Goal: Task Accomplishment & Management: Manage account settings

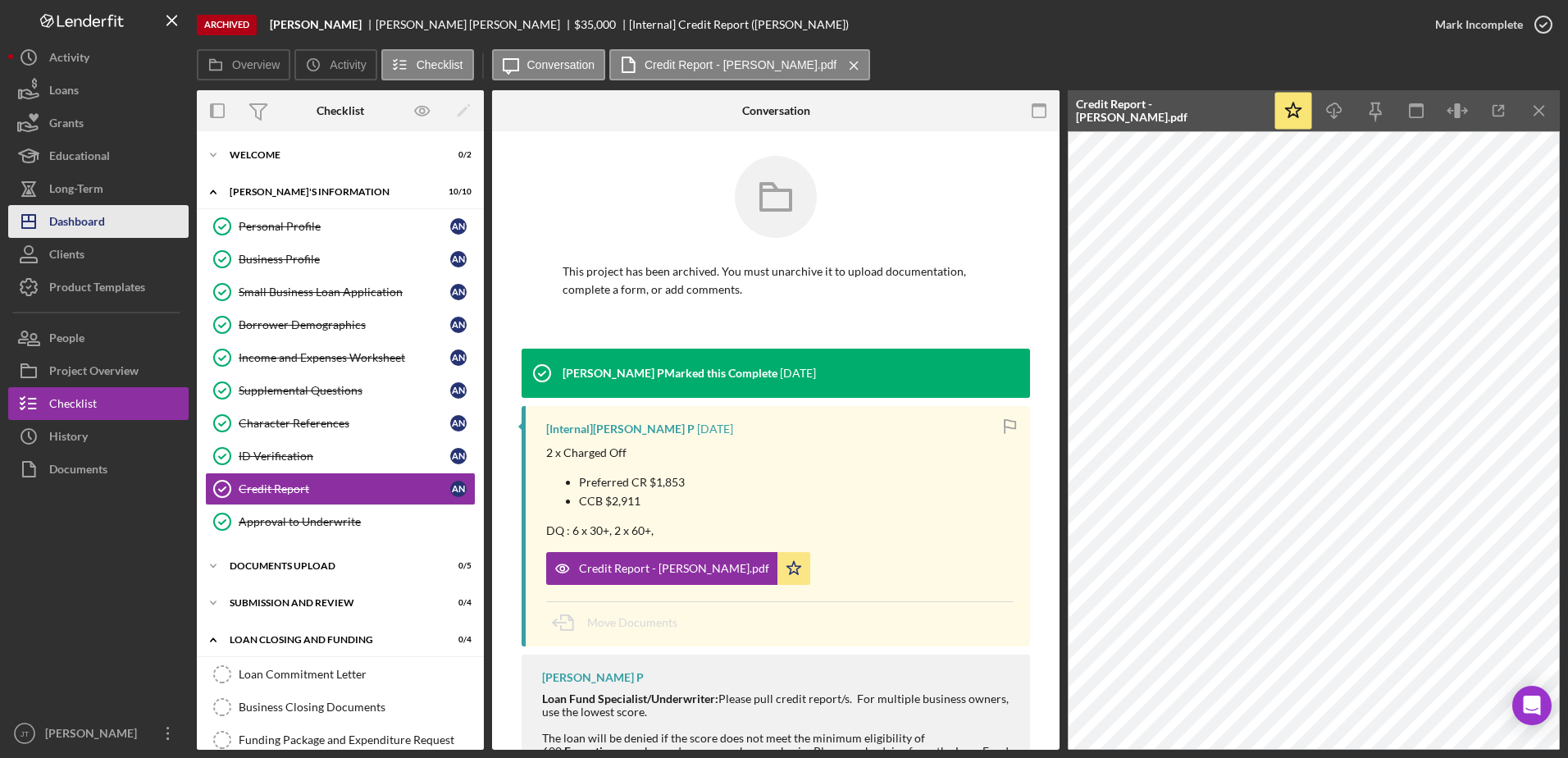
click at [123, 219] on button "Icon/Dashboard Dashboard" at bounding box center [98, 222] width 180 height 33
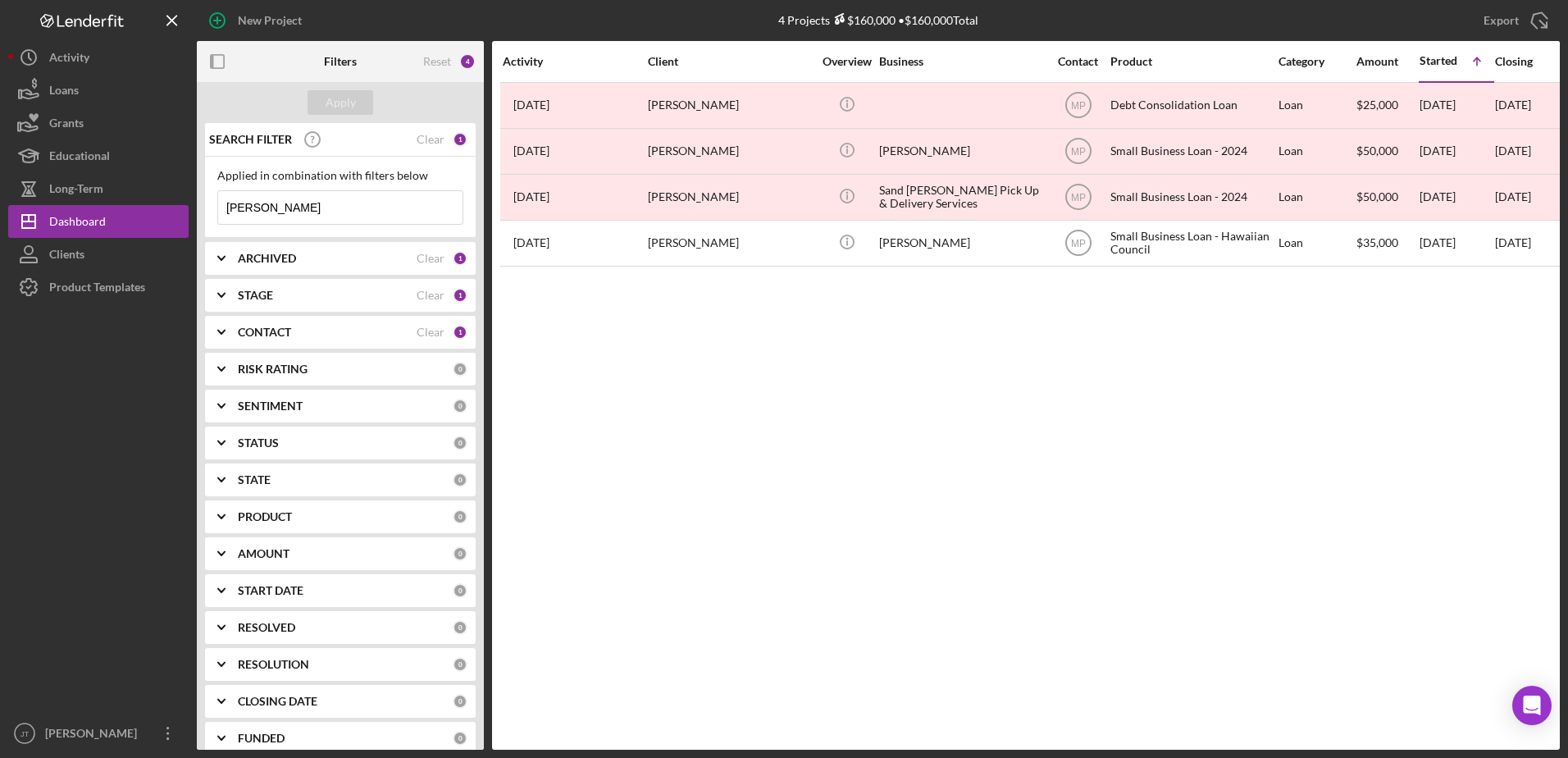
click at [293, 323] on div "CONTACT Clear 1" at bounding box center [353, 332] width 230 height 33
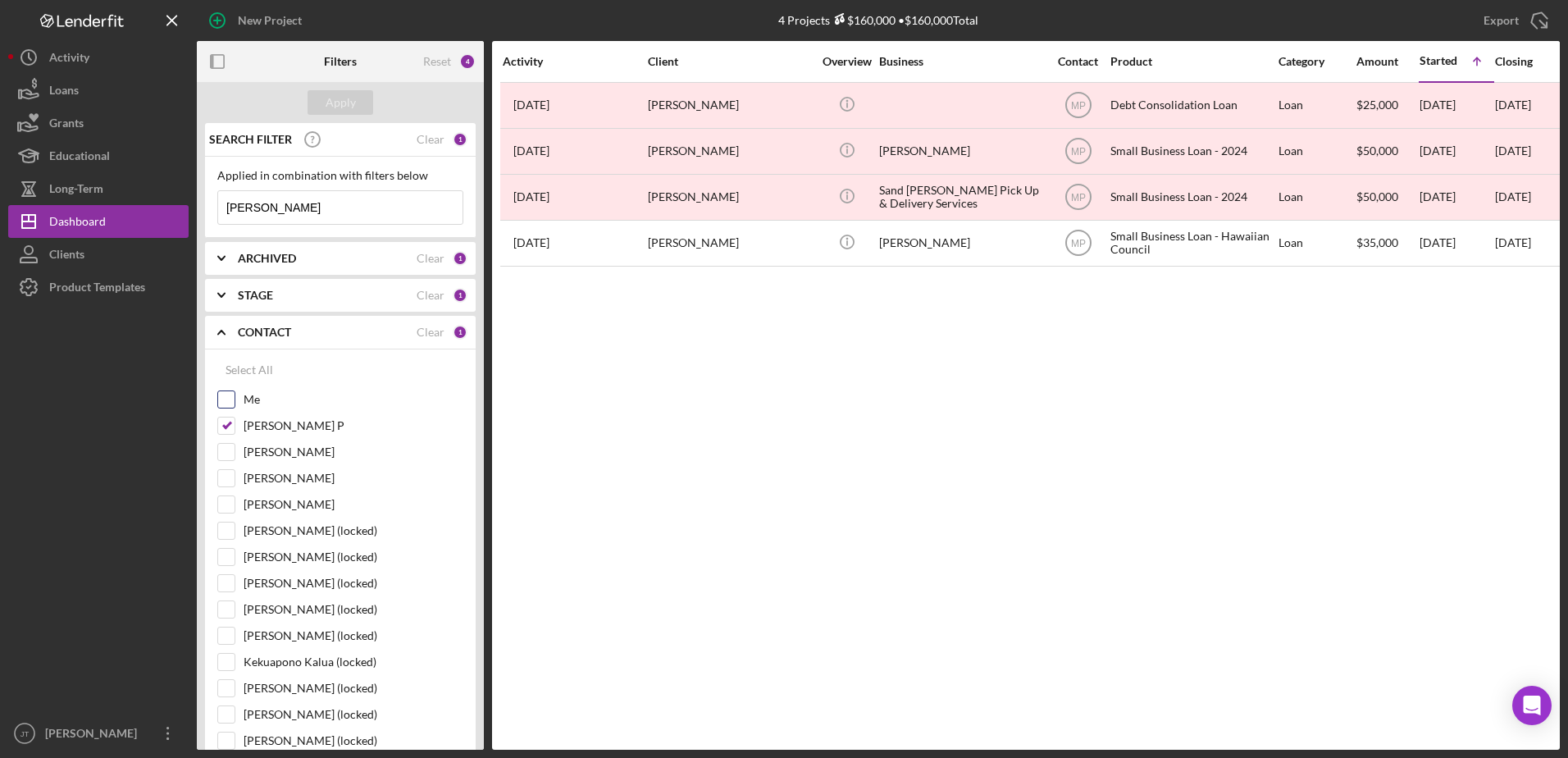
click at [224, 397] on input "Me" at bounding box center [226, 399] width 16 height 16
checkbox input "true"
click at [224, 422] on input "[PERSON_NAME] P" at bounding box center [226, 426] width 16 height 16
checkbox input "false"
click at [312, 285] on div "STAGE Clear 1" at bounding box center [353, 295] width 230 height 33
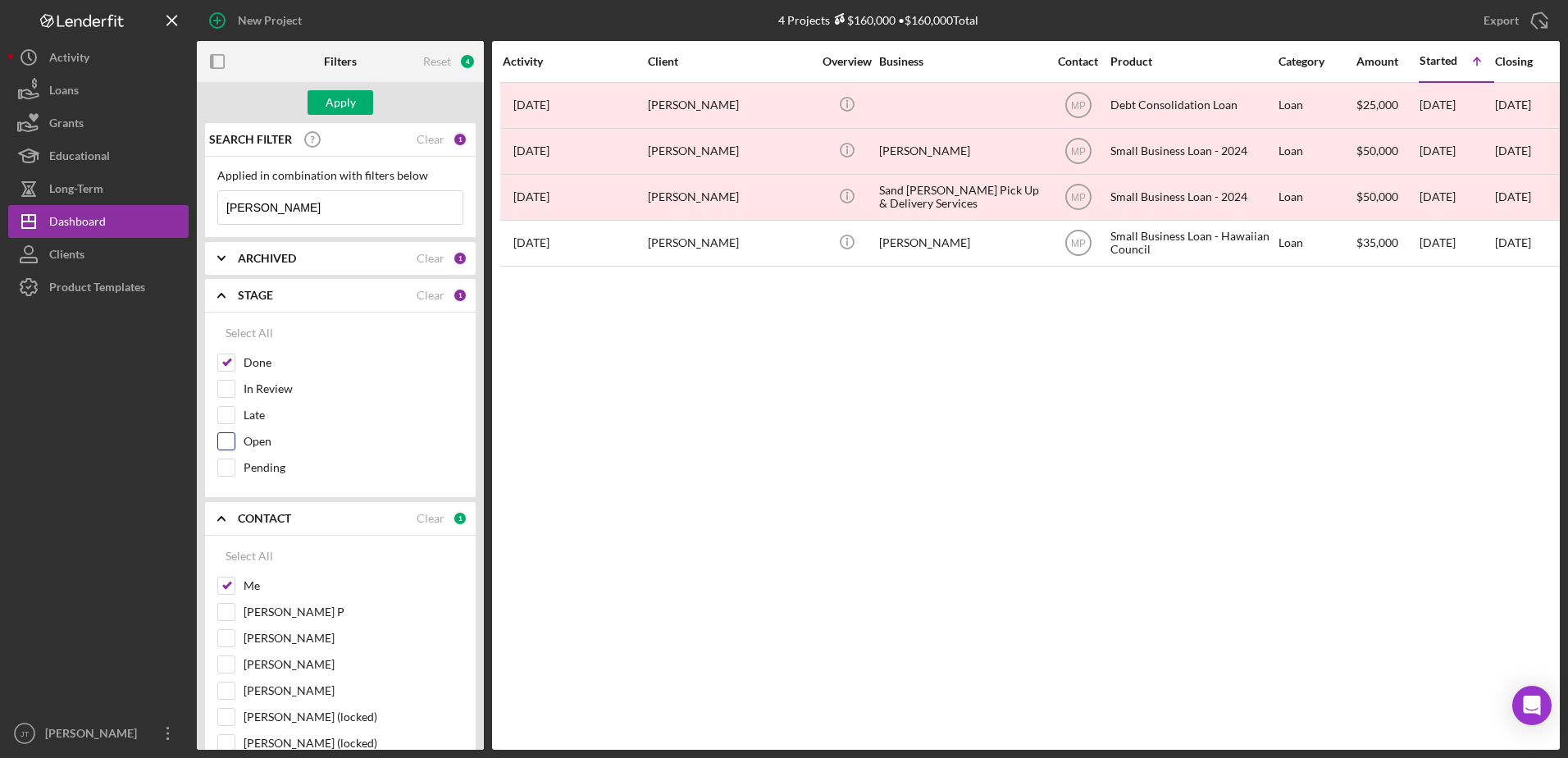
click at [231, 439] on input "Open" at bounding box center [226, 441] width 16 height 16
checkbox input "true"
click at [236, 362] on div "Done" at bounding box center [340, 367] width 246 height 26
click at [227, 354] on div at bounding box center [226, 363] width 18 height 18
click at [226, 365] on input "Done" at bounding box center [226, 363] width 16 height 16
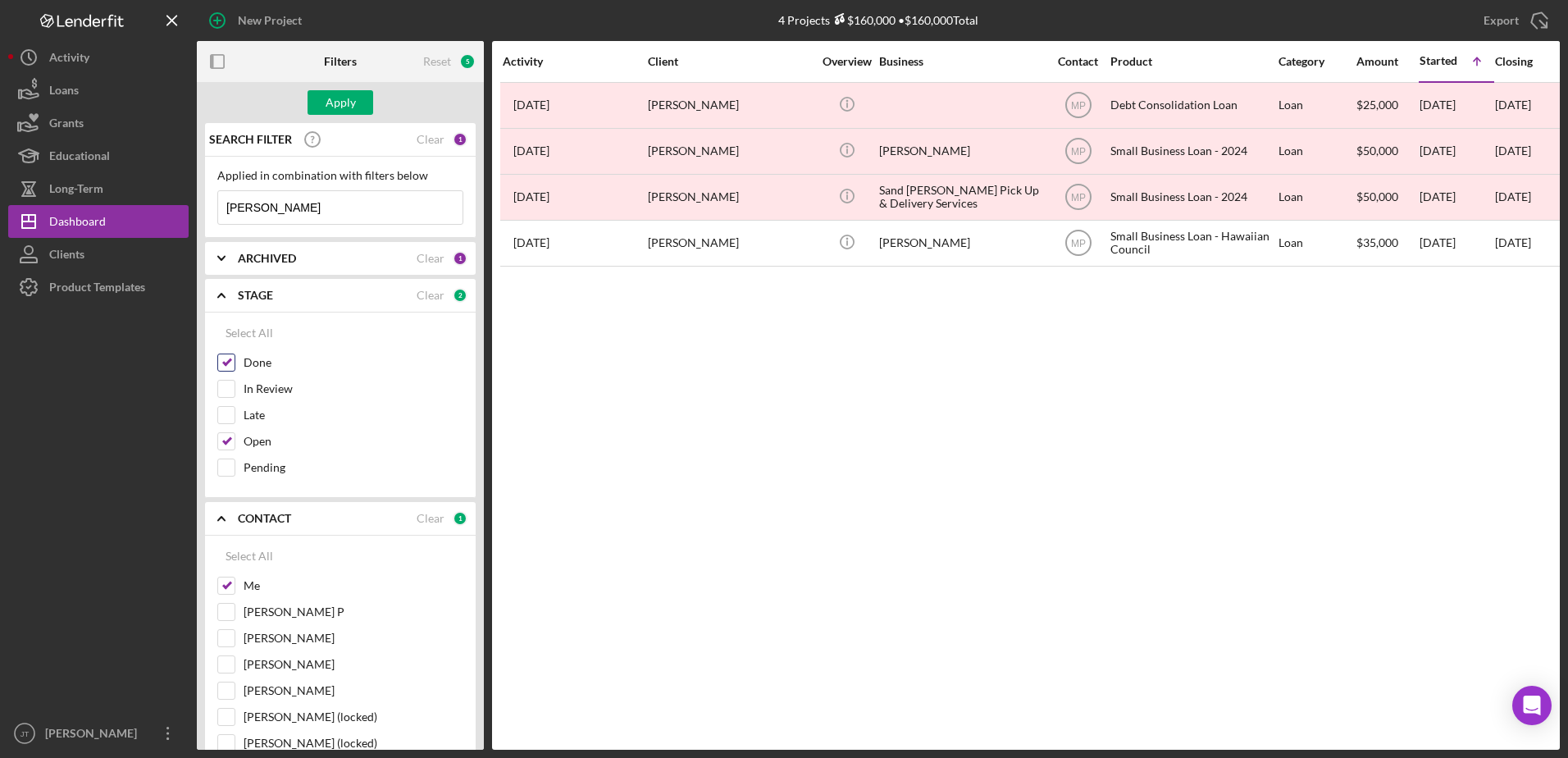
checkbox input "false"
click at [324, 250] on div "ARCHIVED Clear 1" at bounding box center [353, 258] width 230 height 33
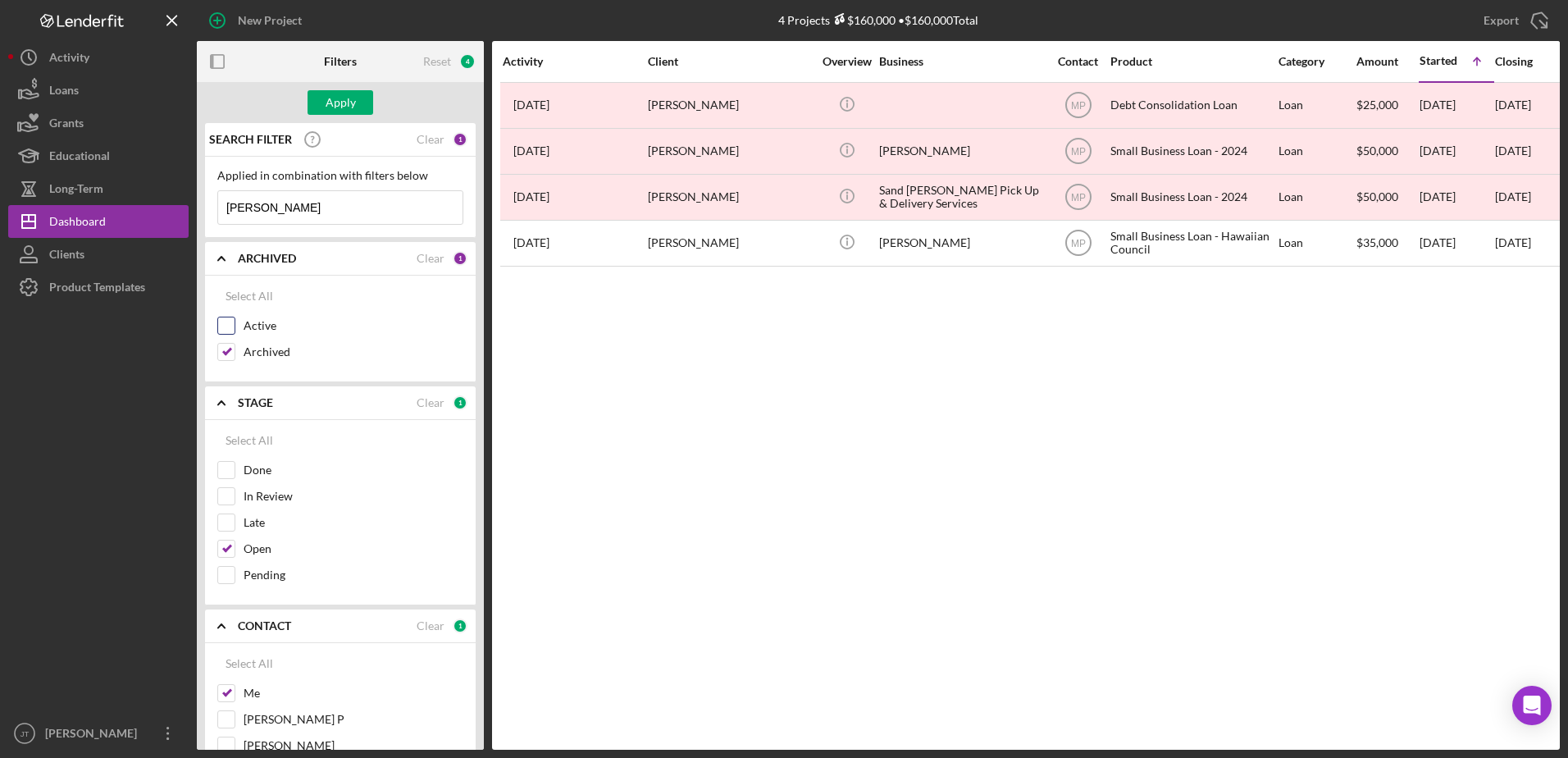
click at [225, 321] on input "Active" at bounding box center [226, 325] width 16 height 16
checkbox input "true"
click at [224, 358] on input "Archived" at bounding box center [226, 351] width 16 height 16
checkbox input "false"
drag, startPoint x: 292, startPoint y: 207, endPoint x: 194, endPoint y: 213, distance: 98.2
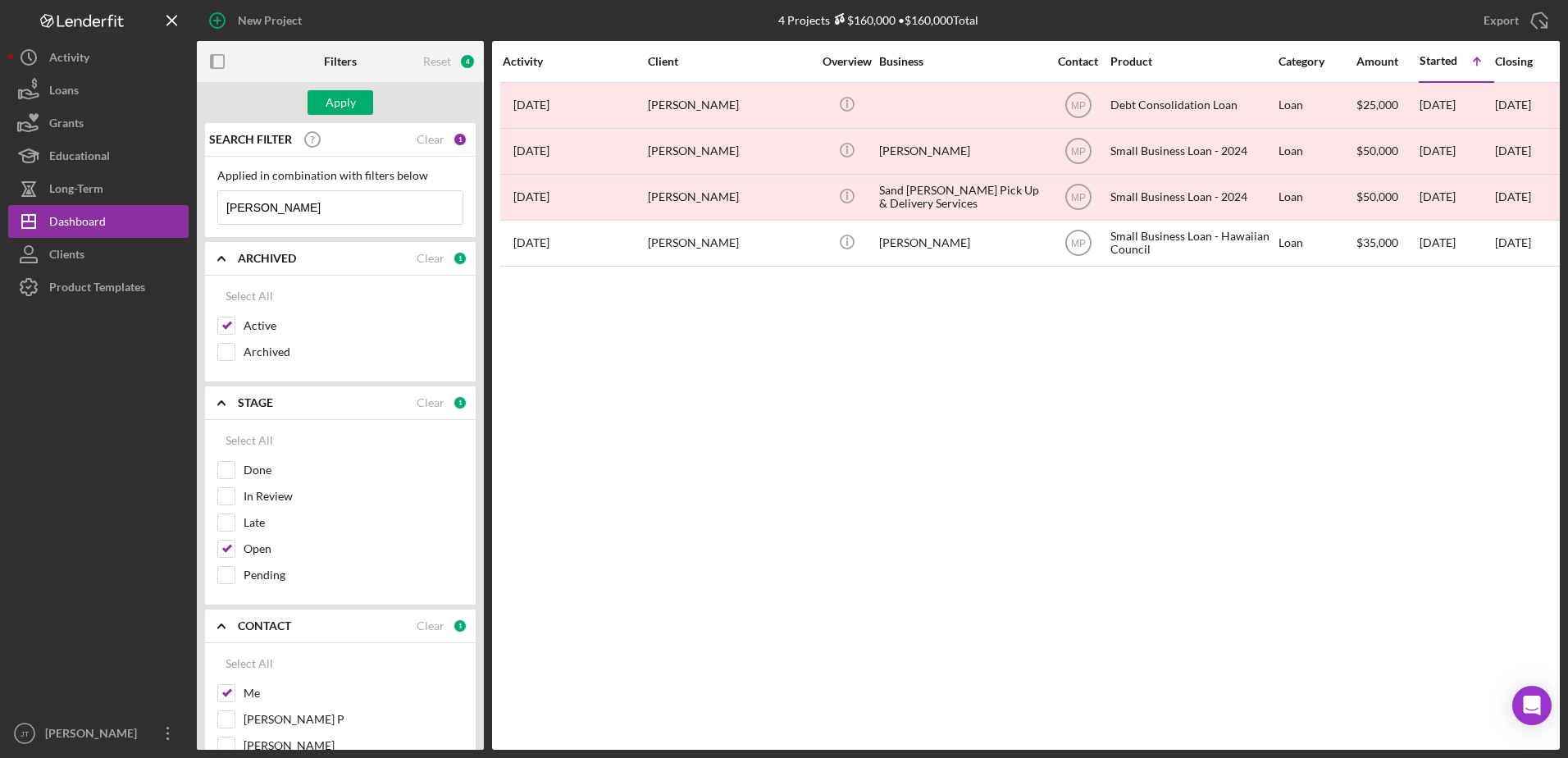
click at [194, 213] on div "New Project 4 Projects $160,000 • $160,000 Total [PERSON_NAME] Export Icon/Expo…" at bounding box center [784, 375] width 1552 height 750
click at [319, 104] on button "Apply" at bounding box center [340, 103] width 66 height 25
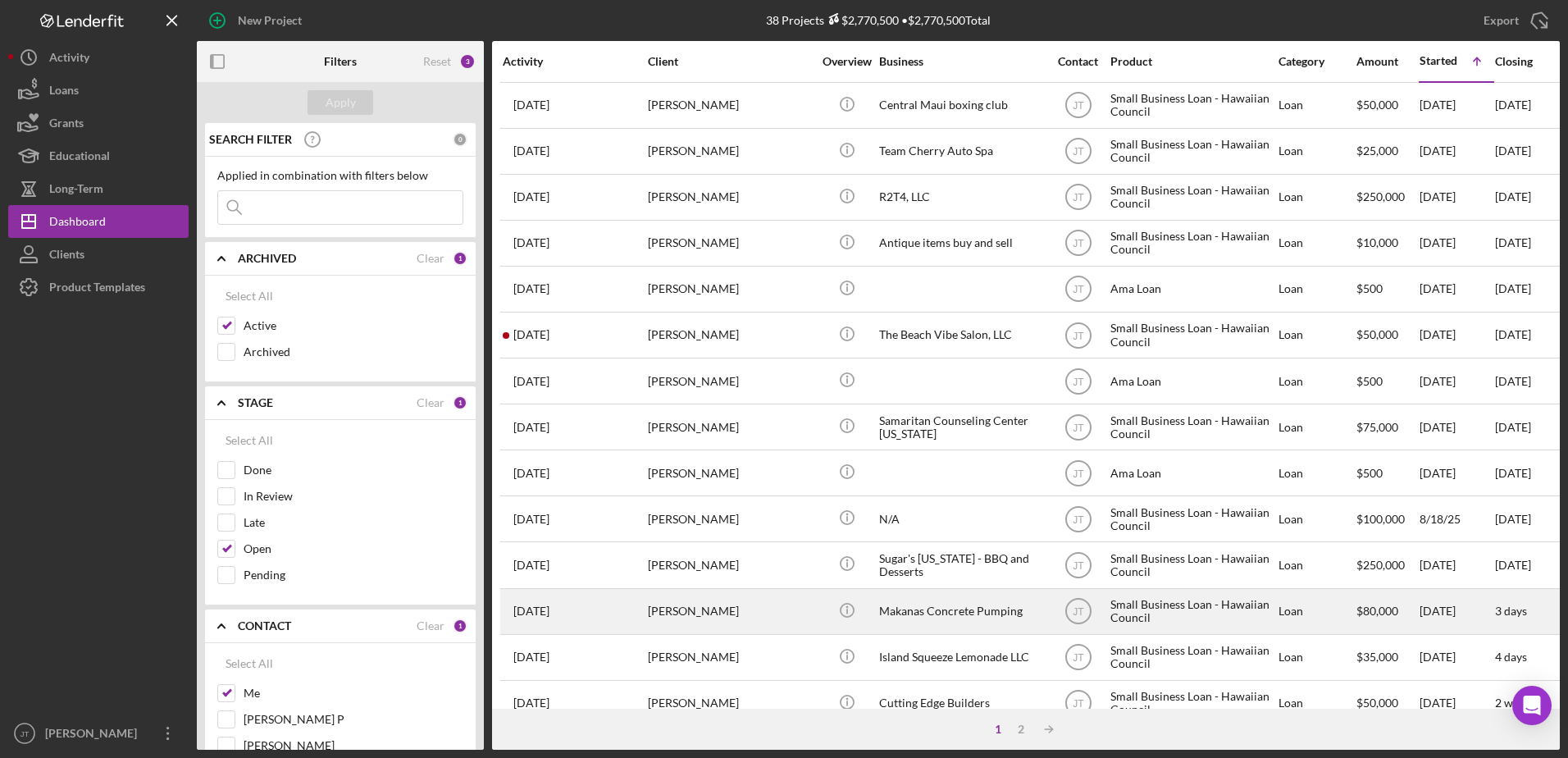
click at [703, 605] on div "[PERSON_NAME]" at bounding box center [730, 611] width 164 height 43
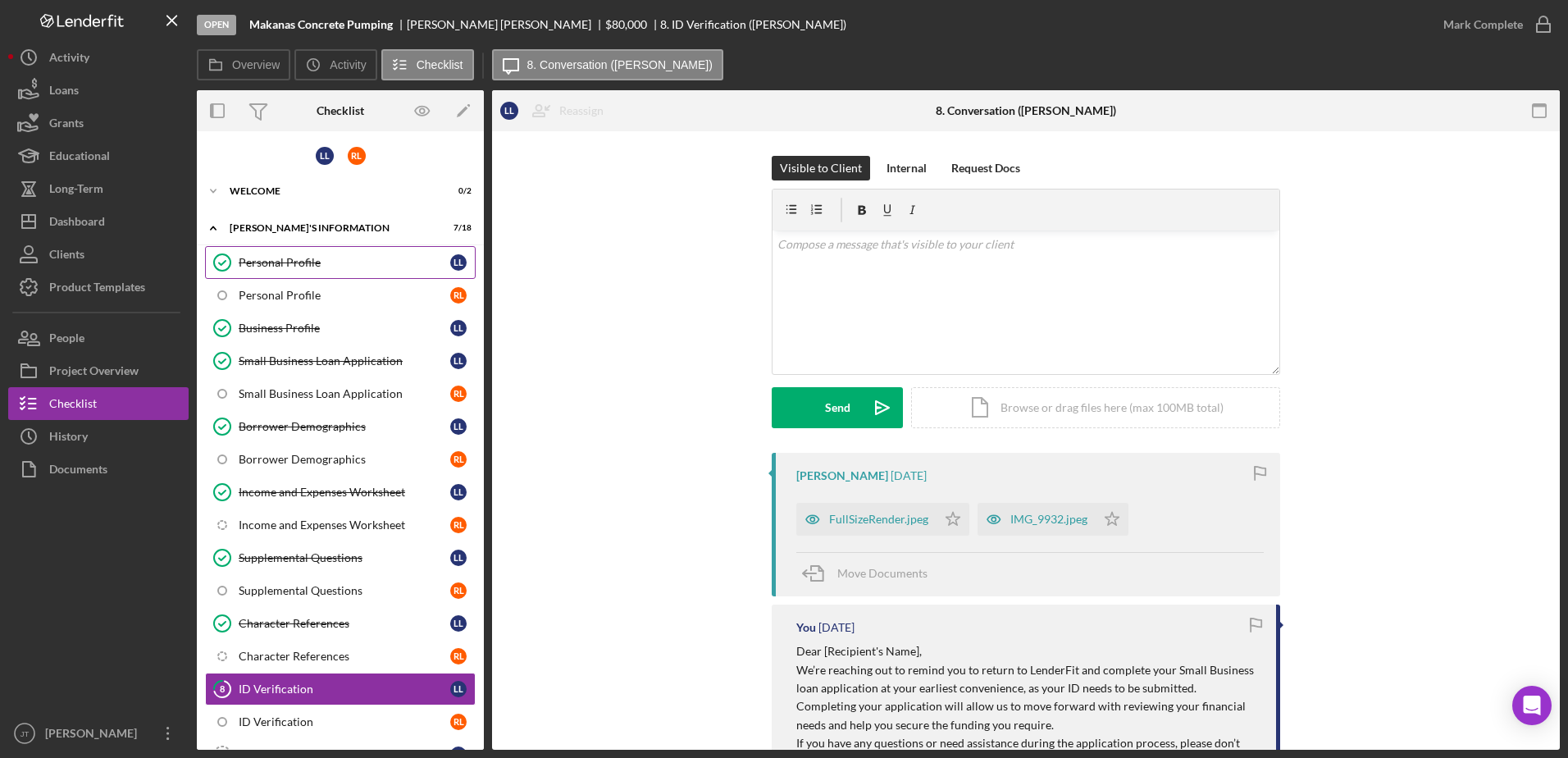
click at [275, 267] on div "Personal Profile" at bounding box center [344, 262] width 211 height 13
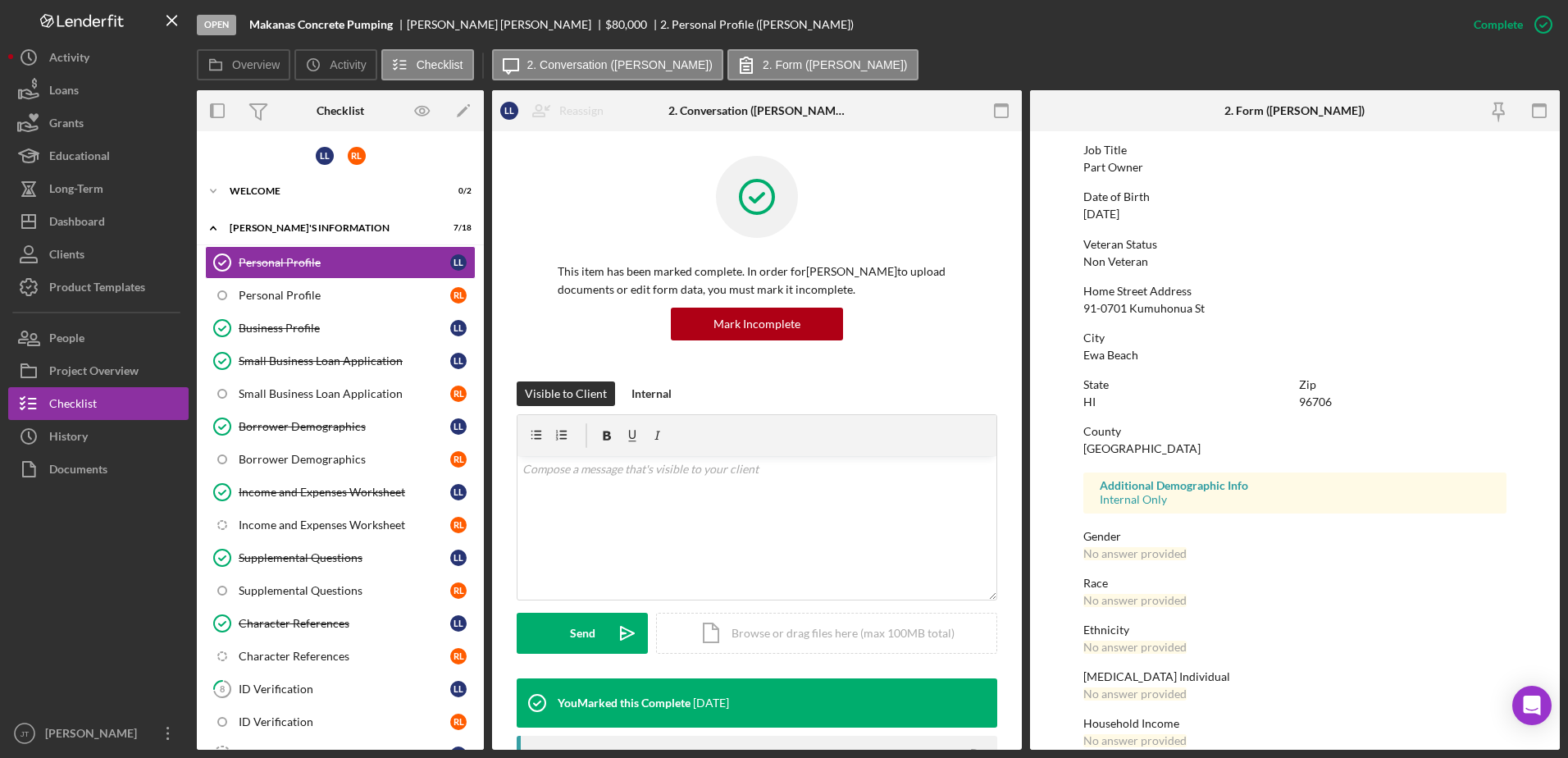
scroll to position [147, 0]
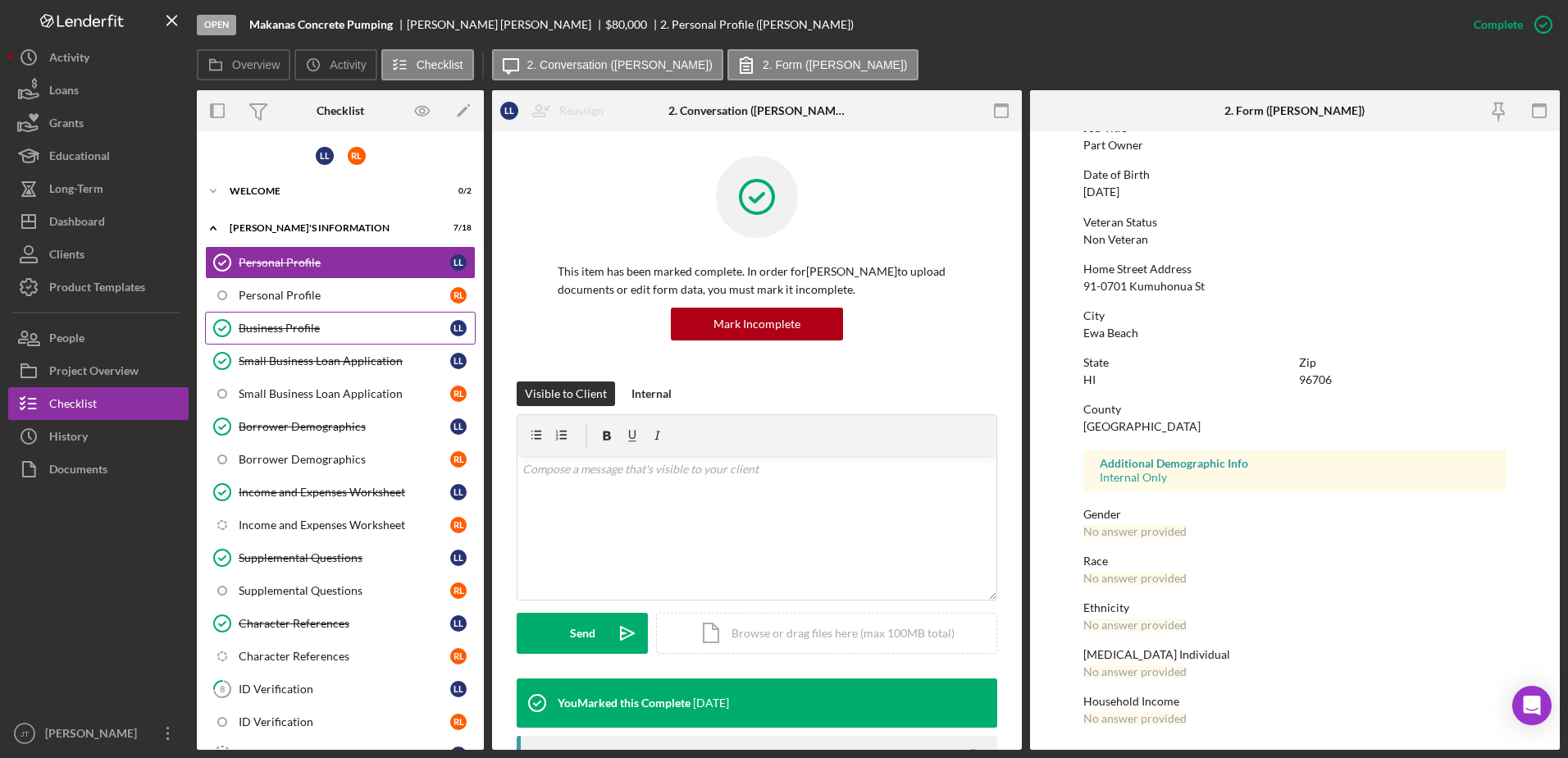
click at [299, 324] on div "Business Profile" at bounding box center [344, 328] width 211 height 13
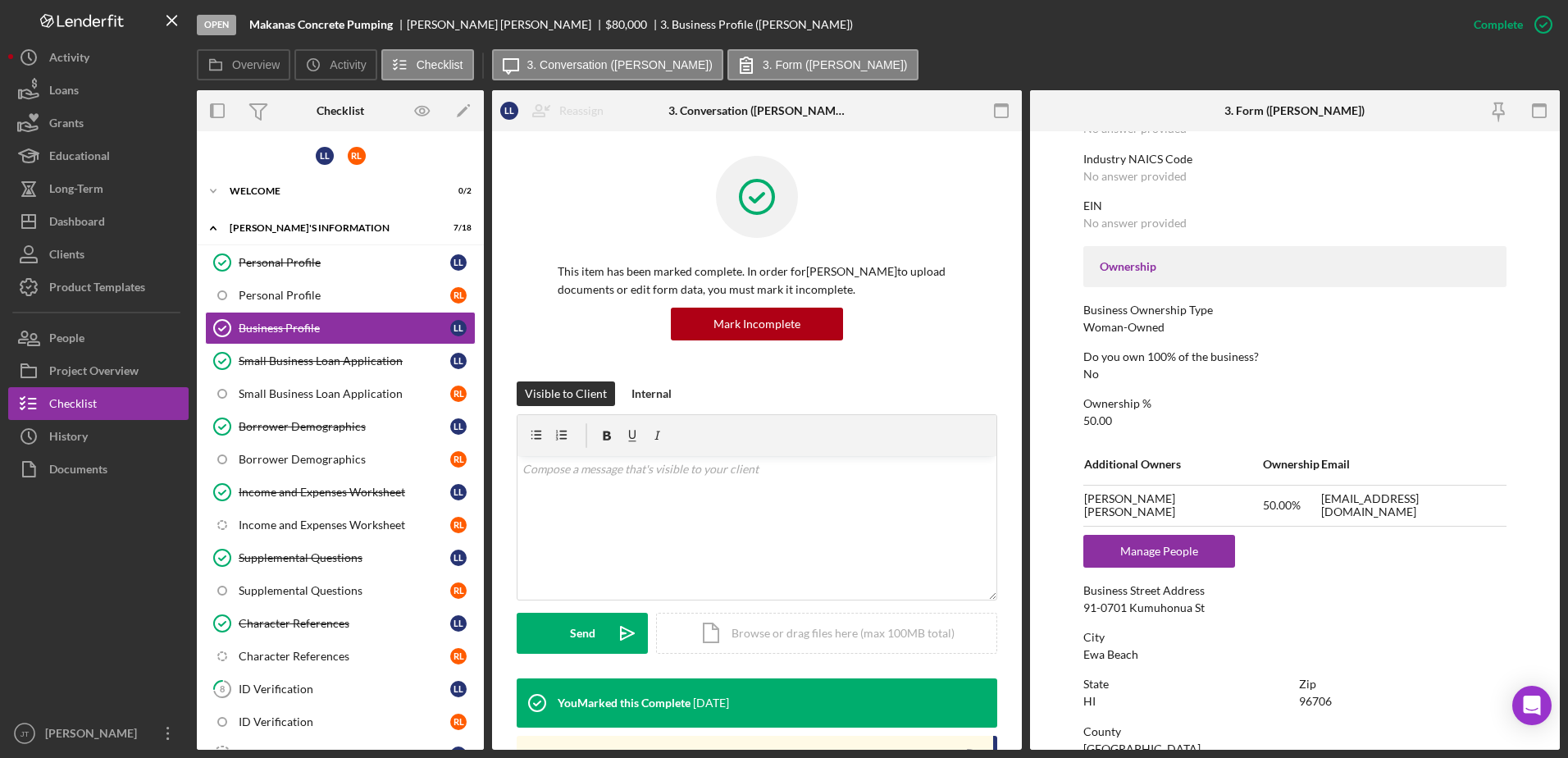
scroll to position [574, 0]
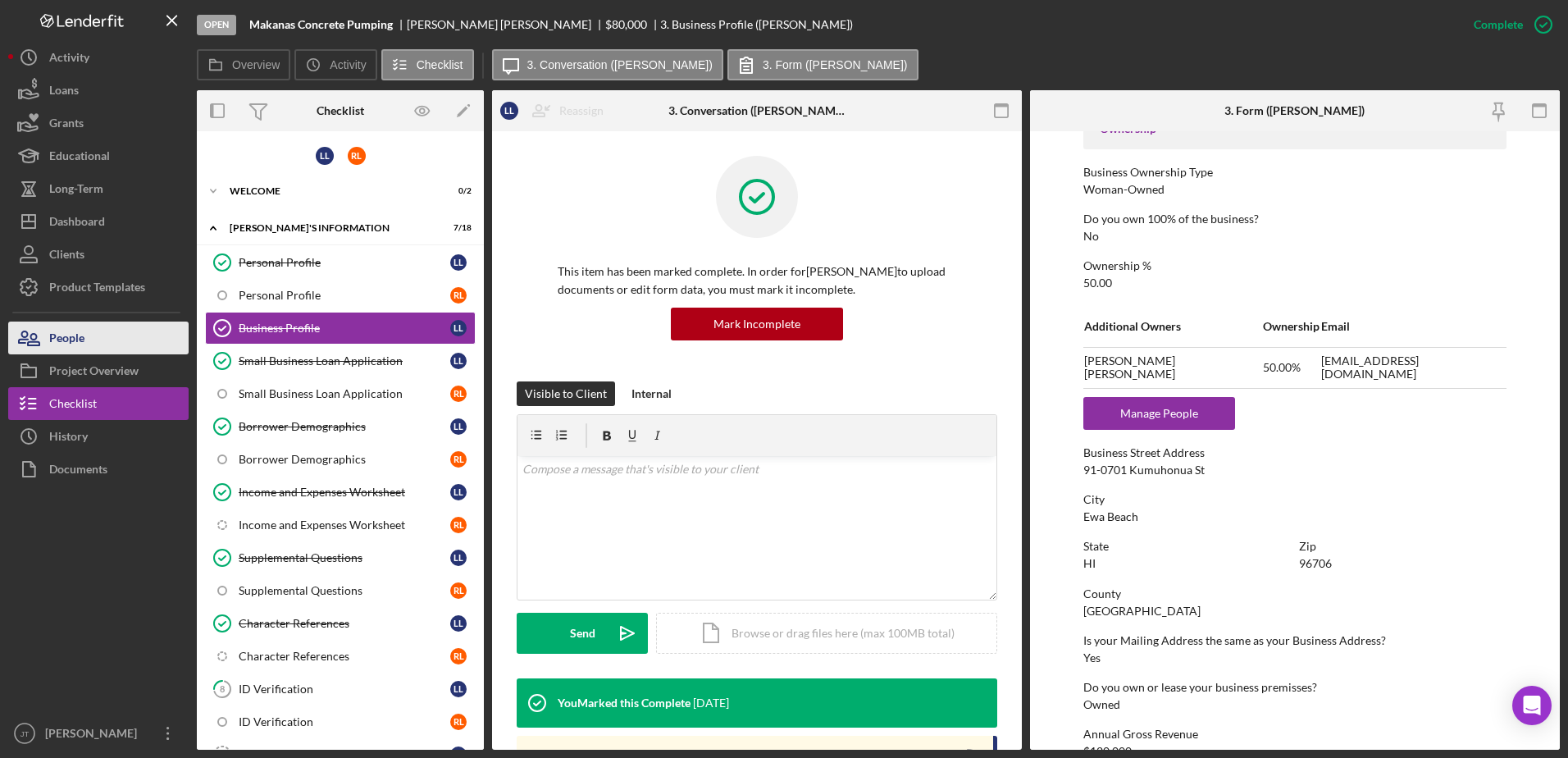
click at [91, 335] on button "People" at bounding box center [98, 338] width 180 height 33
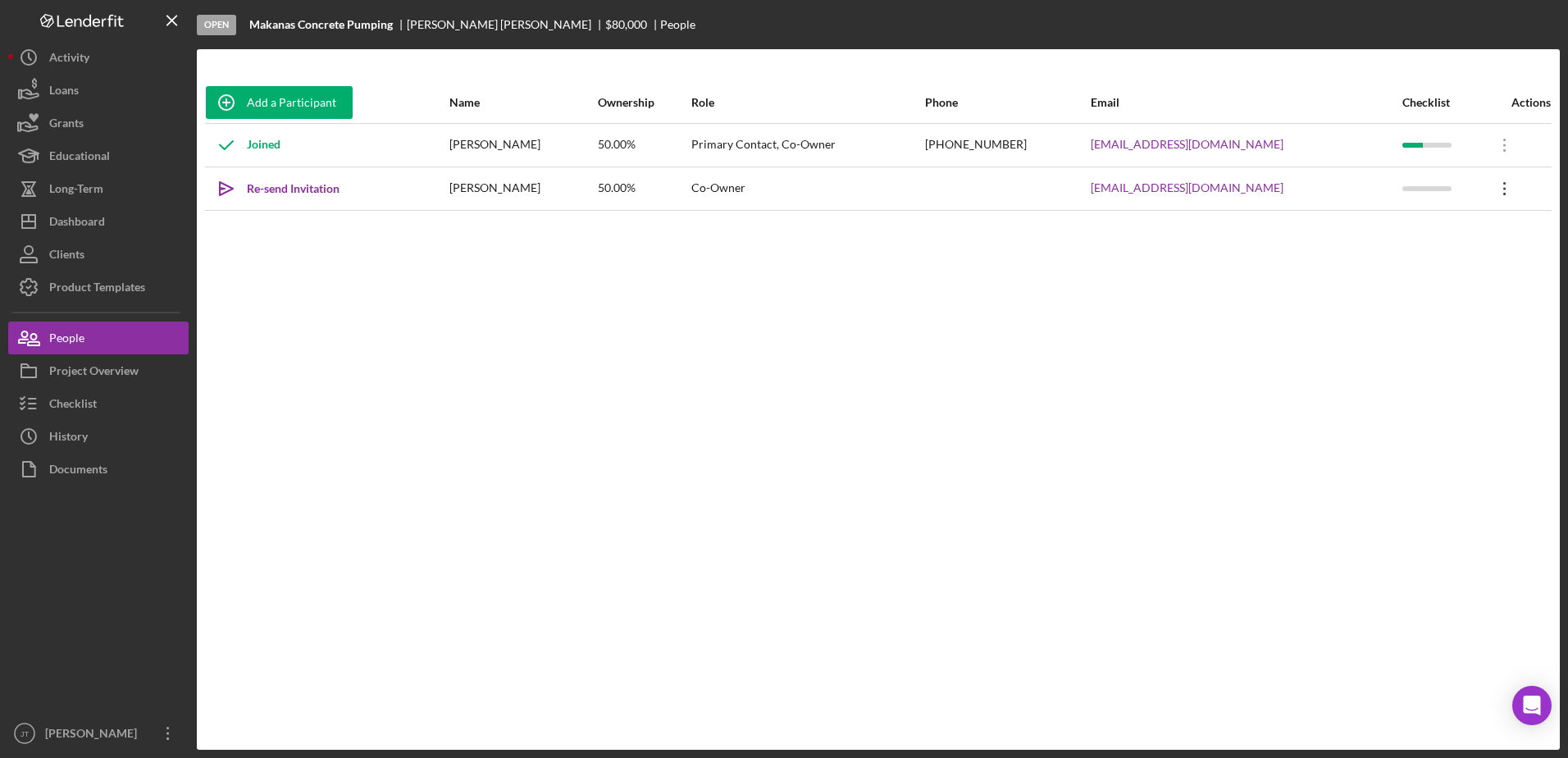
click at [1505, 189] on icon "Icon/Overflow" at bounding box center [1505, 189] width 41 height 41
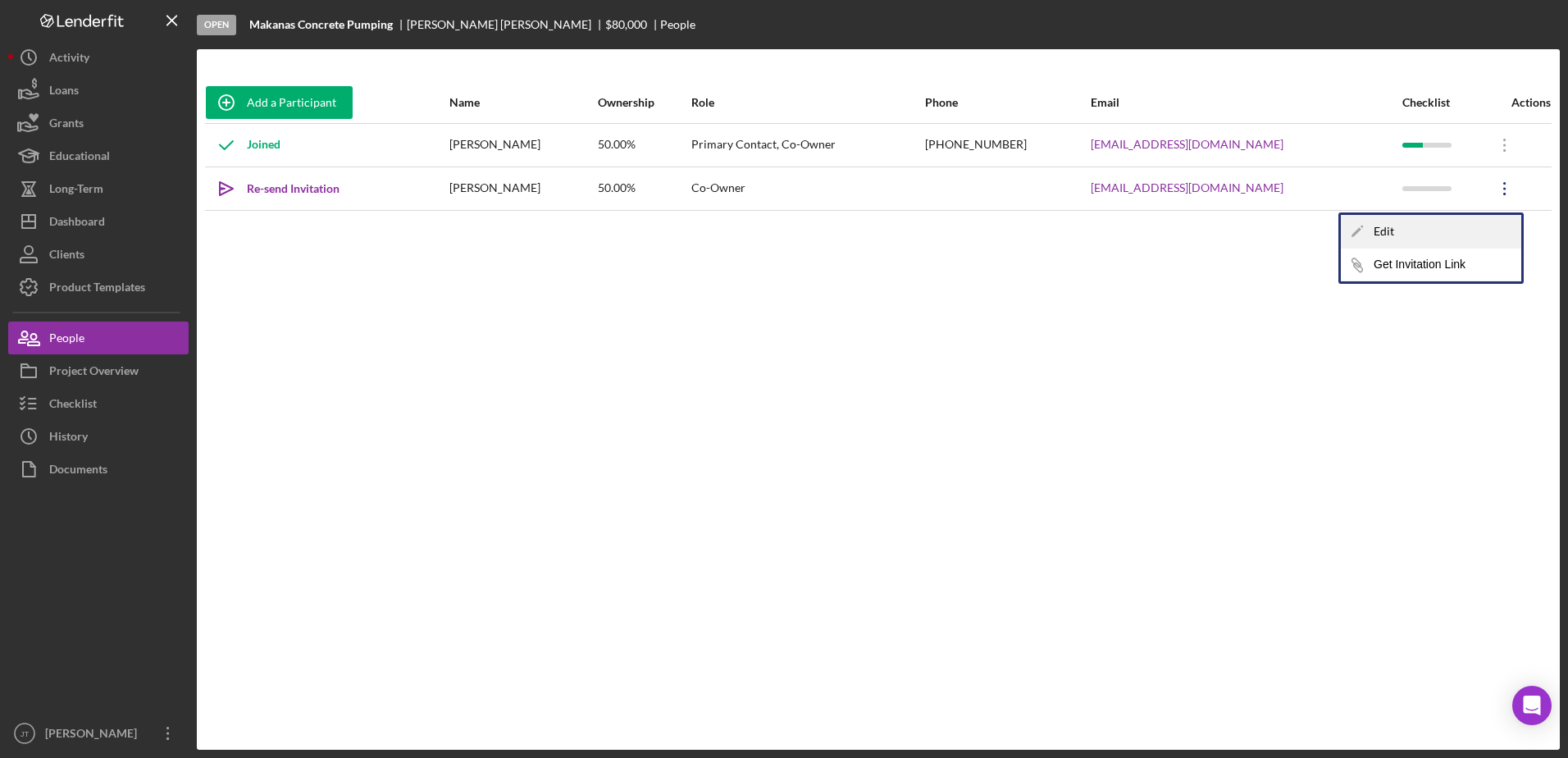
click at [1449, 239] on div "Icon/Edit Edit" at bounding box center [1431, 231] width 180 height 34
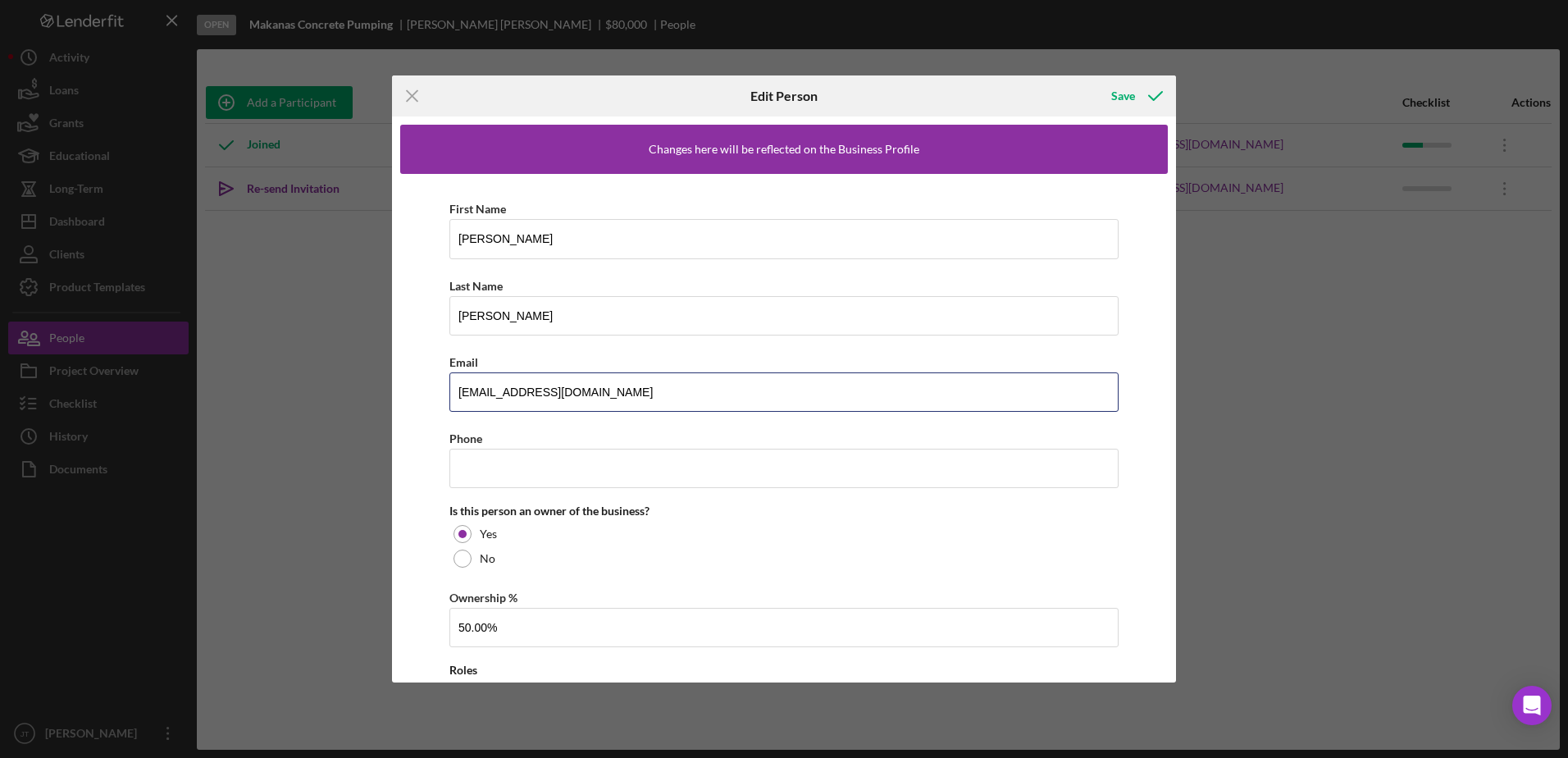
drag, startPoint x: 625, startPoint y: 387, endPoint x: 318, endPoint y: 393, distance: 307.1
click at [318, 393] on div "Icon/Menu Close Edit Person Save Changes here will be reflected on the Business…" at bounding box center [784, 379] width 1568 height 758
type input "[EMAIL_ADDRESS][DOMAIN_NAME]"
click at [660, 468] on input "Phone" at bounding box center [784, 469] width 670 height 40
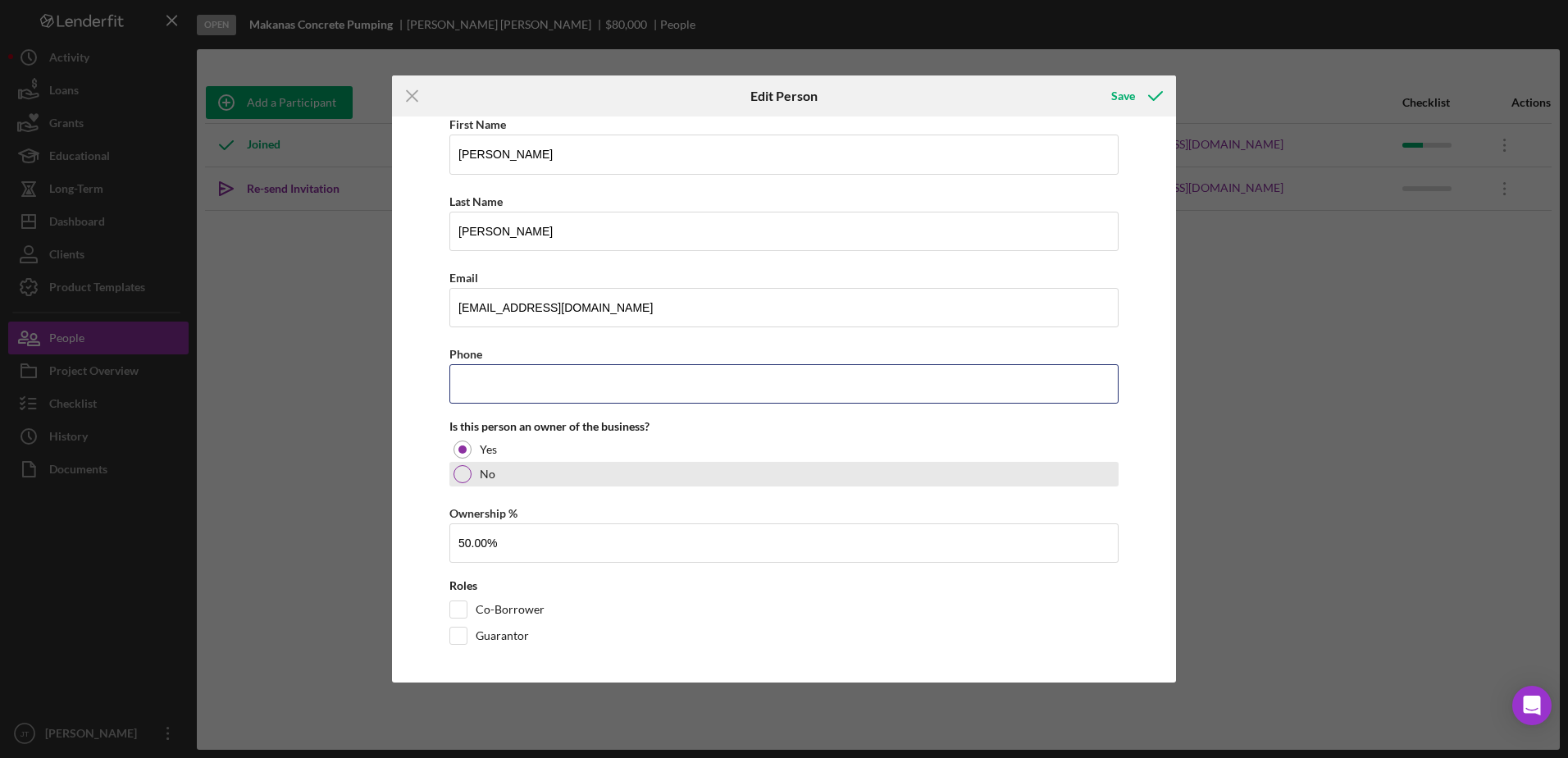
scroll to position [88, 0]
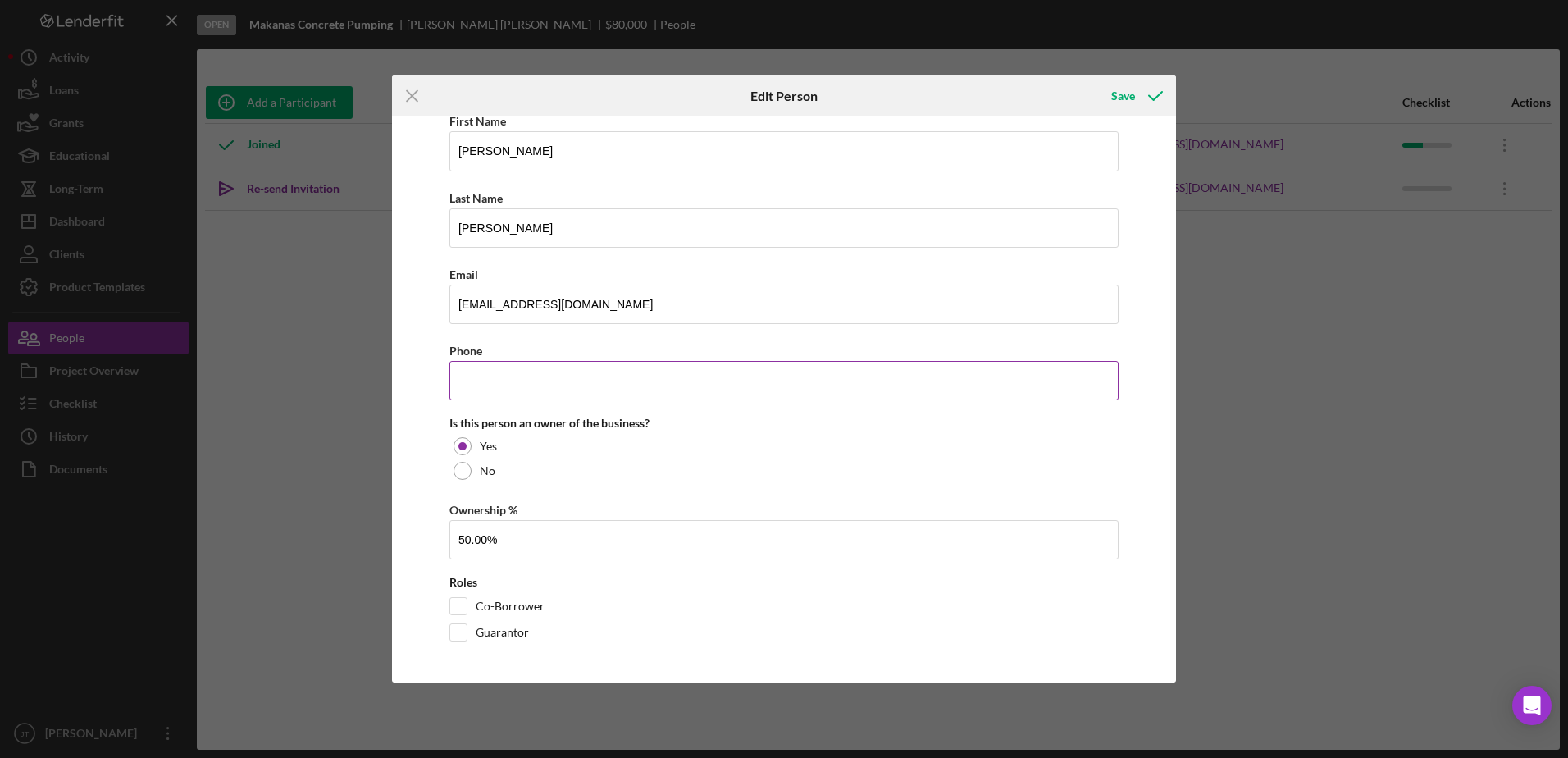
click at [529, 384] on input "Phone" at bounding box center [784, 381] width 670 height 40
click at [796, 382] on input "Phone" at bounding box center [784, 381] width 670 height 40
type input "[PHONE_NUMBER]"
click at [1135, 99] on icon "button" at bounding box center [1156, 96] width 41 height 41
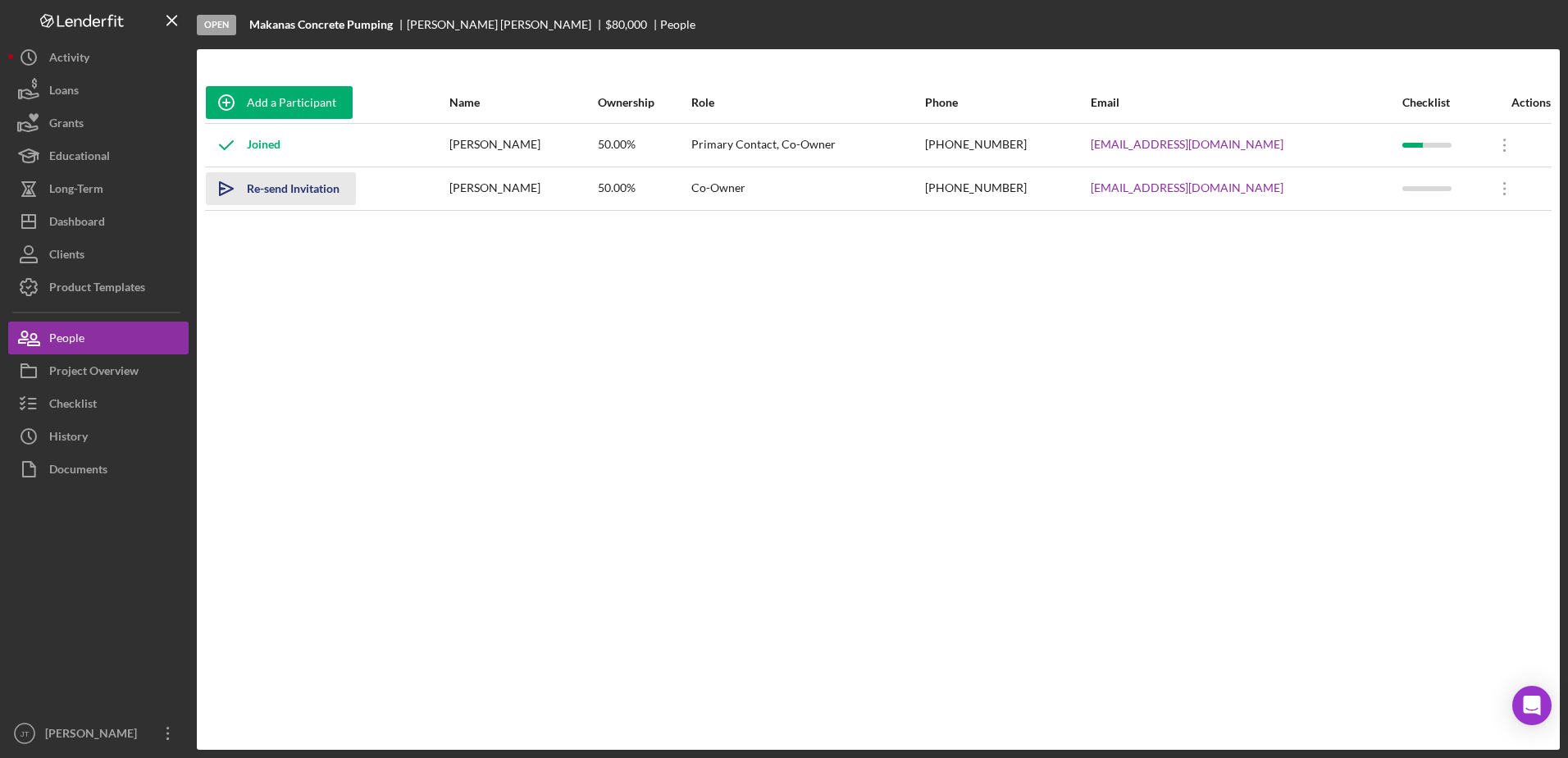
click at [305, 191] on div "Re-send Invitation" at bounding box center [293, 189] width 92 height 33
click at [461, 534] on div "Add a Participant Name Ownership Role Phone Email Checklist Actions Joined [PER…" at bounding box center [878, 400] width 1363 height 635
